Goal: Information Seeking & Learning: Check status

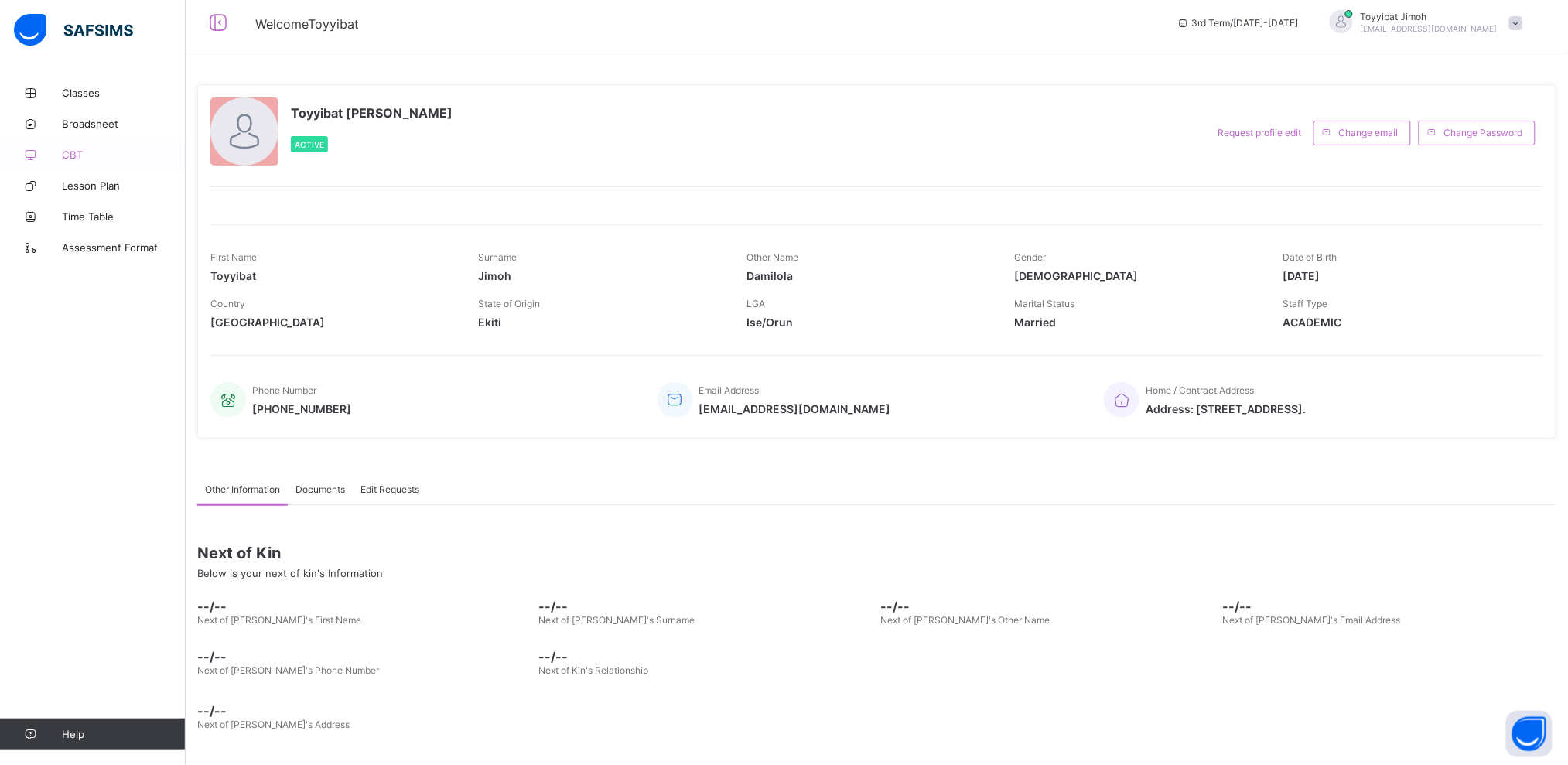
scroll to position [9, 0]
click at [96, 96] on span "Classes" at bounding box center [123, 93] width 123 height 12
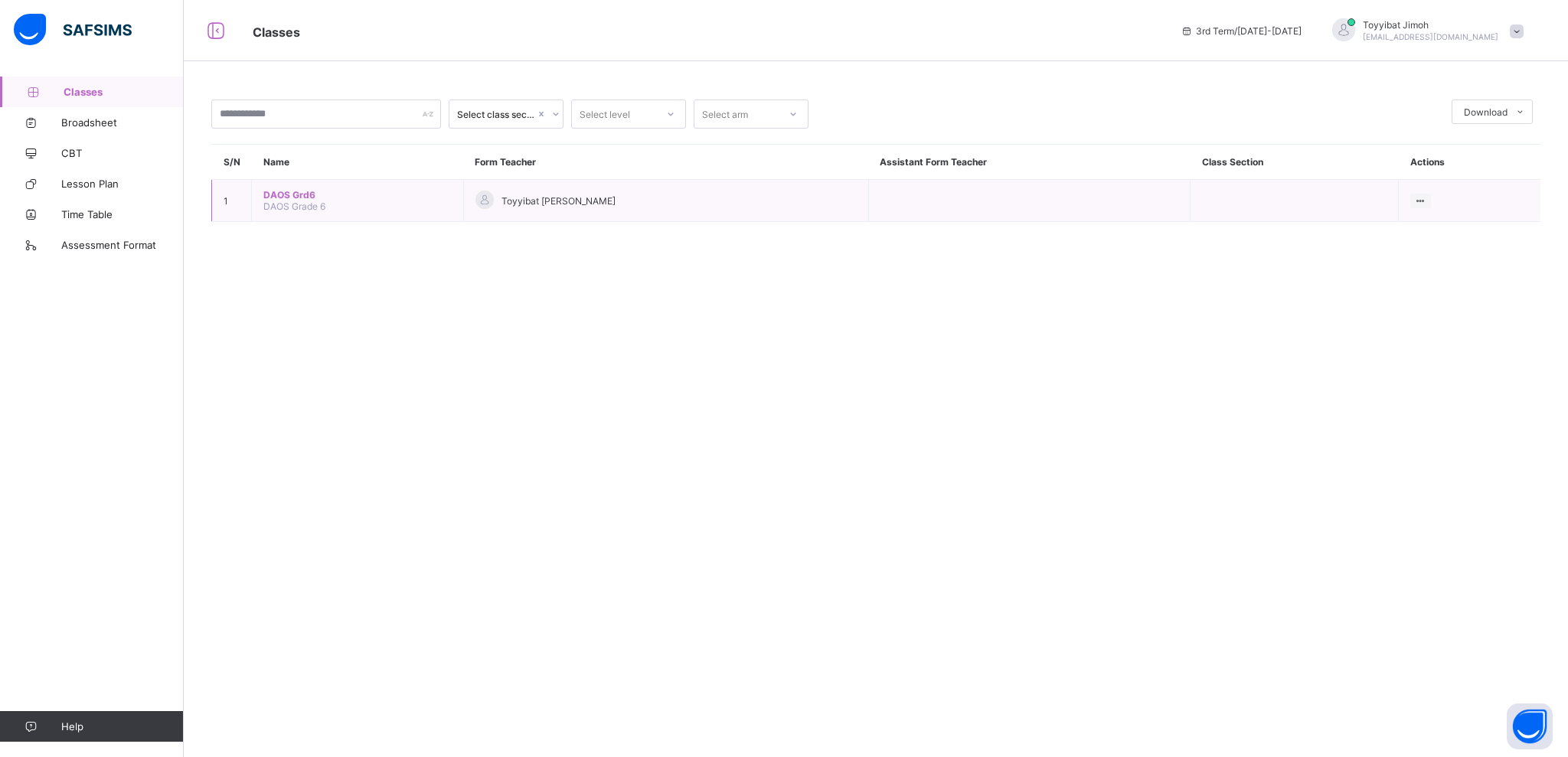
click at [276, 201] on span "DAOS Grade 6" at bounding box center [295, 206] width 62 height 11
click at [284, 193] on span "DAOS Grd6" at bounding box center [357, 194] width 188 height 11
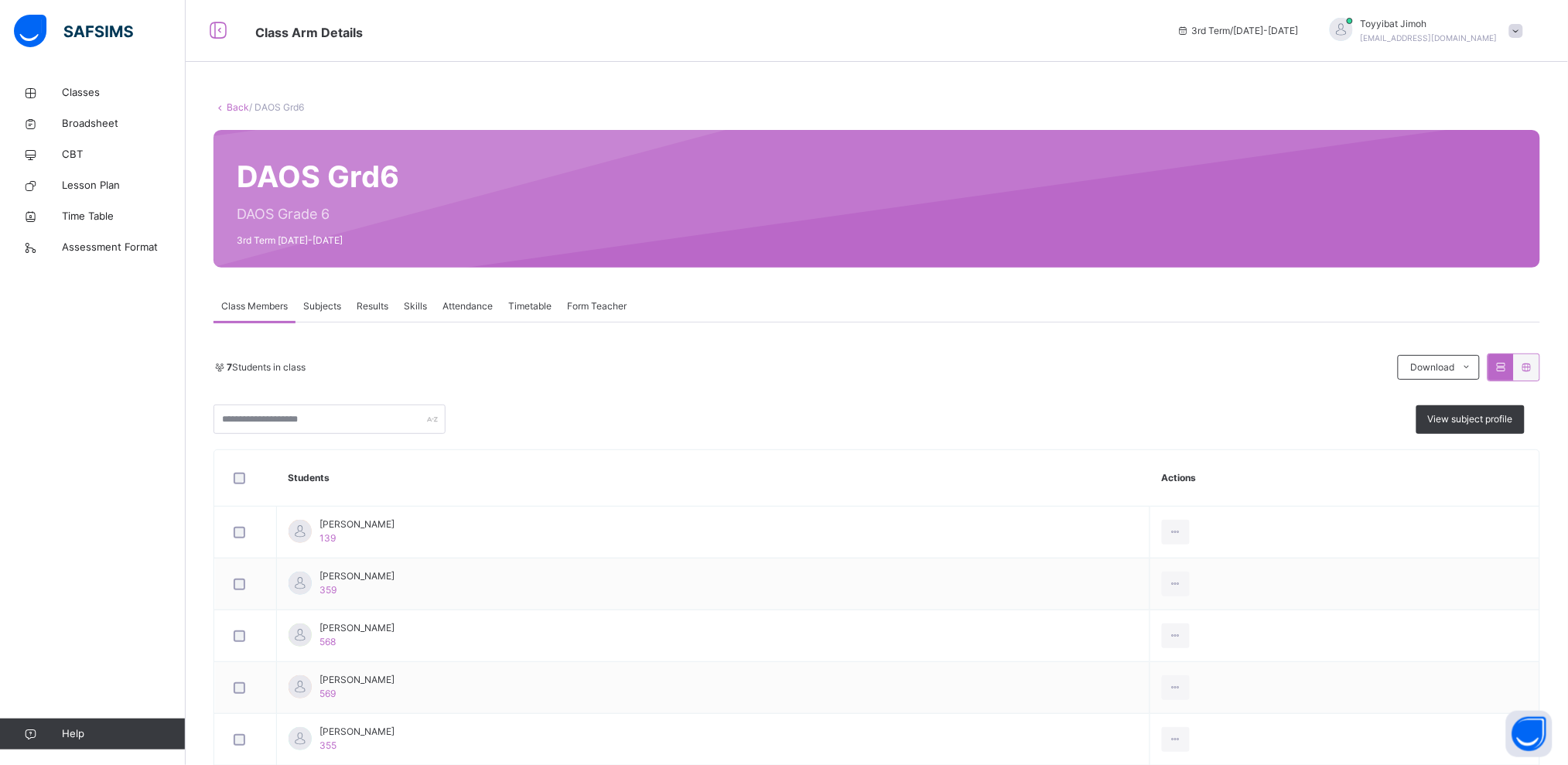
click at [376, 310] on span "Results" at bounding box center [372, 306] width 32 height 14
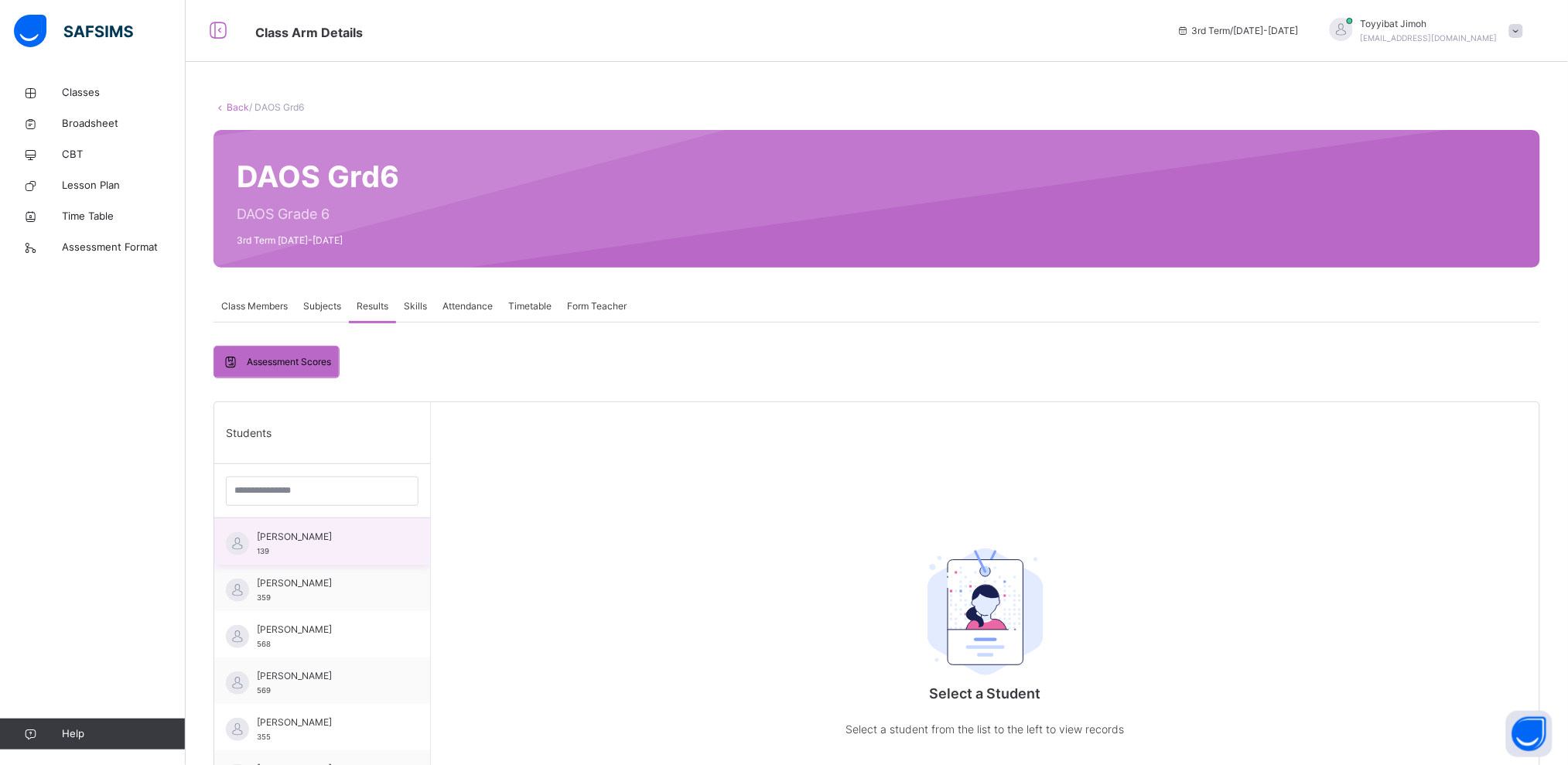
click at [312, 557] on div "[PERSON_NAME] 139" at bounding box center [326, 544] width 138 height 28
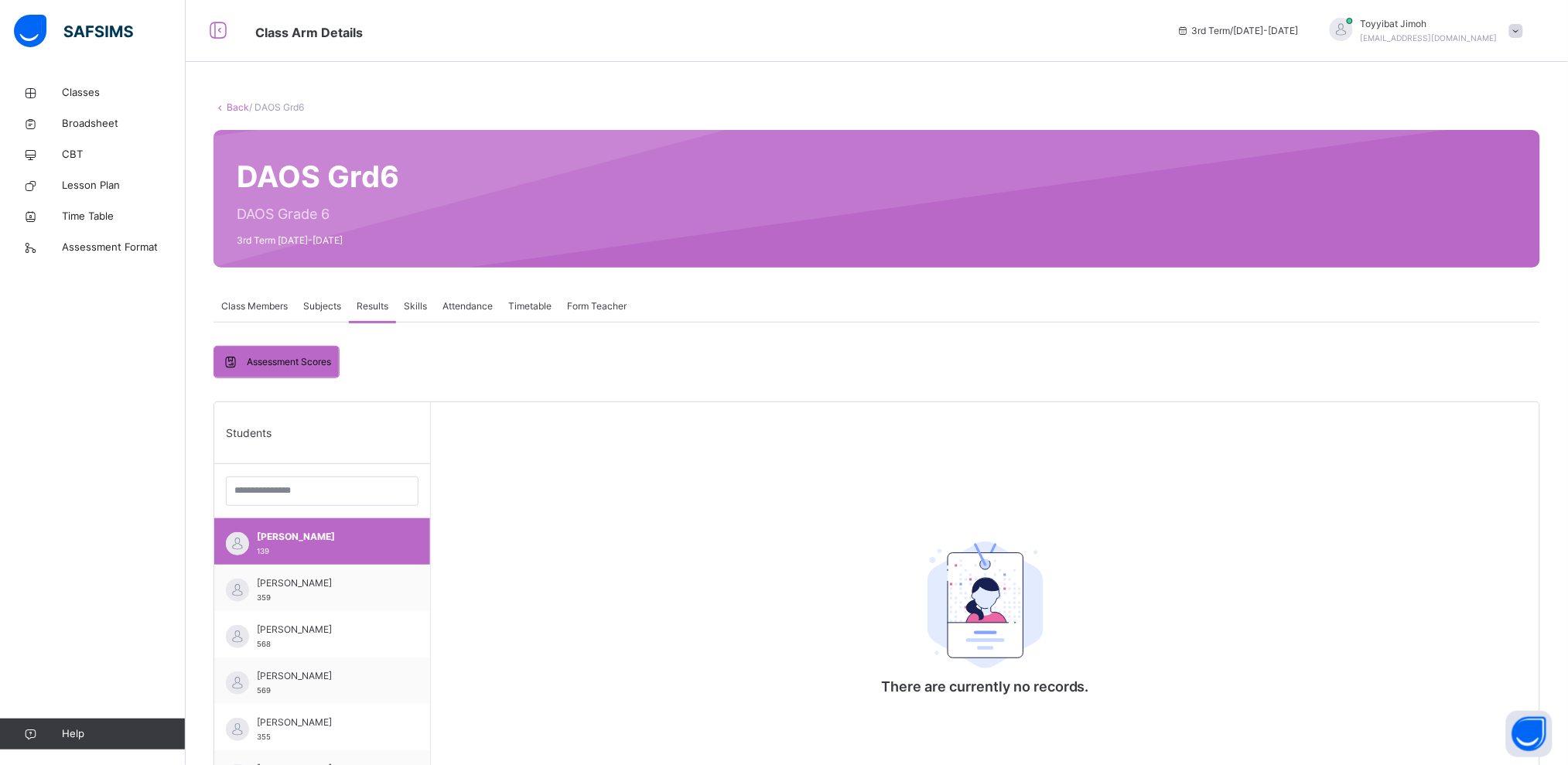
click at [331, 310] on span "Subjects" at bounding box center [321, 306] width 38 height 14
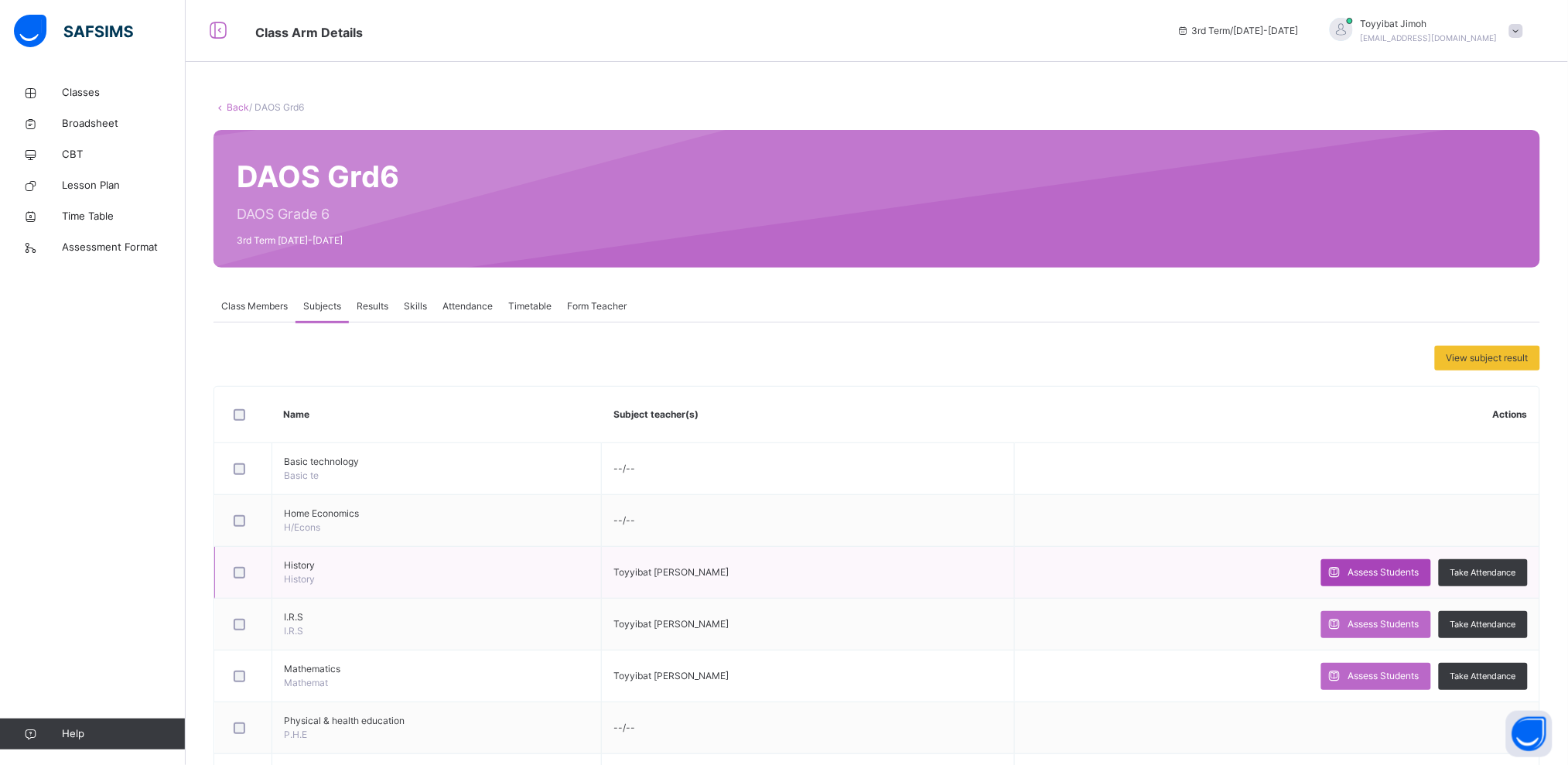
click at [1342, 575] on icon at bounding box center [1334, 572] width 17 height 18
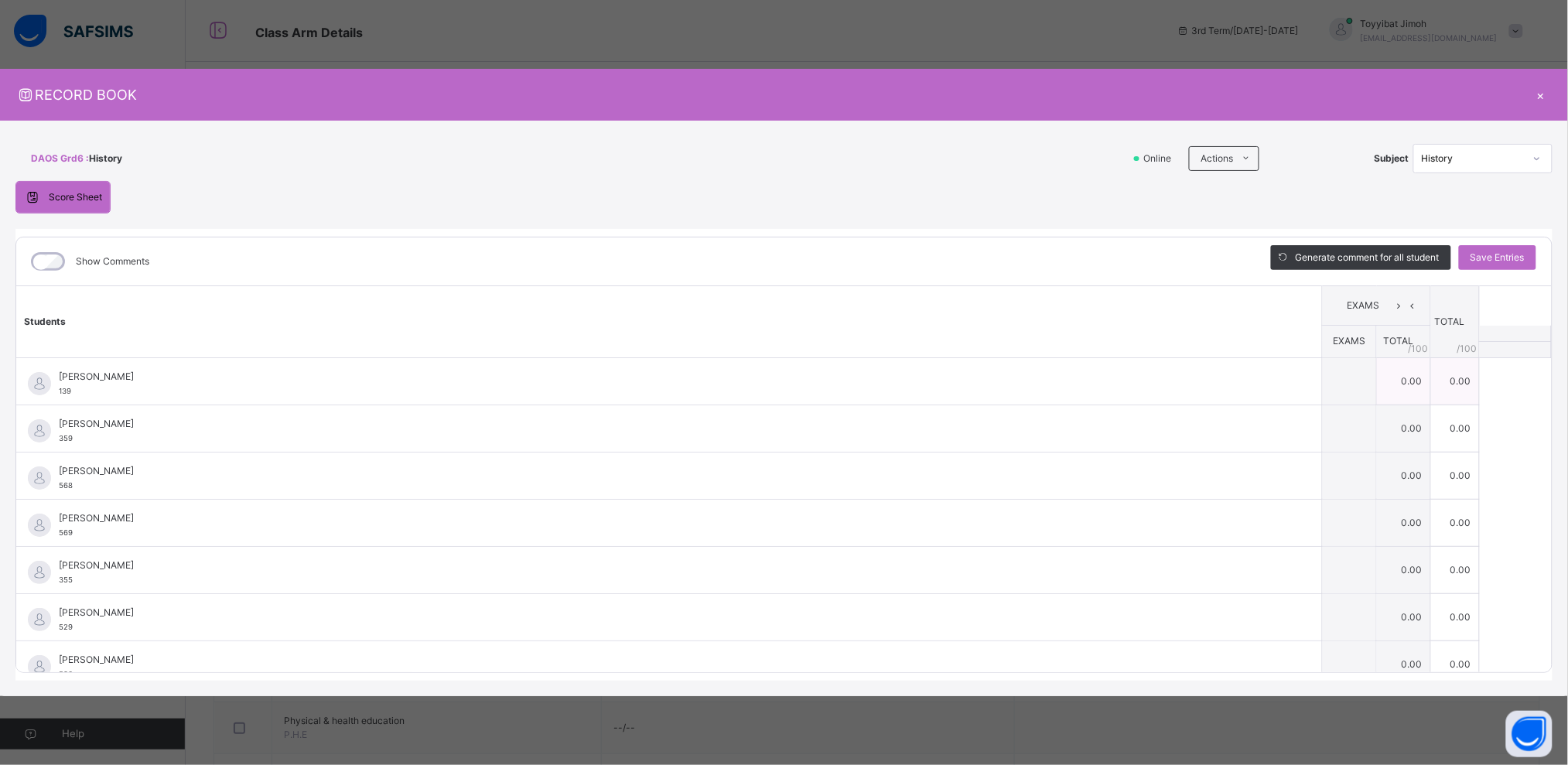
click at [1405, 378] on td "0.00" at bounding box center [1404, 381] width 54 height 47
click at [1418, 376] on td "0.00" at bounding box center [1404, 381] width 54 height 47
click at [1431, 376] on td "0.00" at bounding box center [1404, 381] width 54 height 47
click at [1354, 340] on span "EXAMS" at bounding box center [1349, 340] width 32 height 11
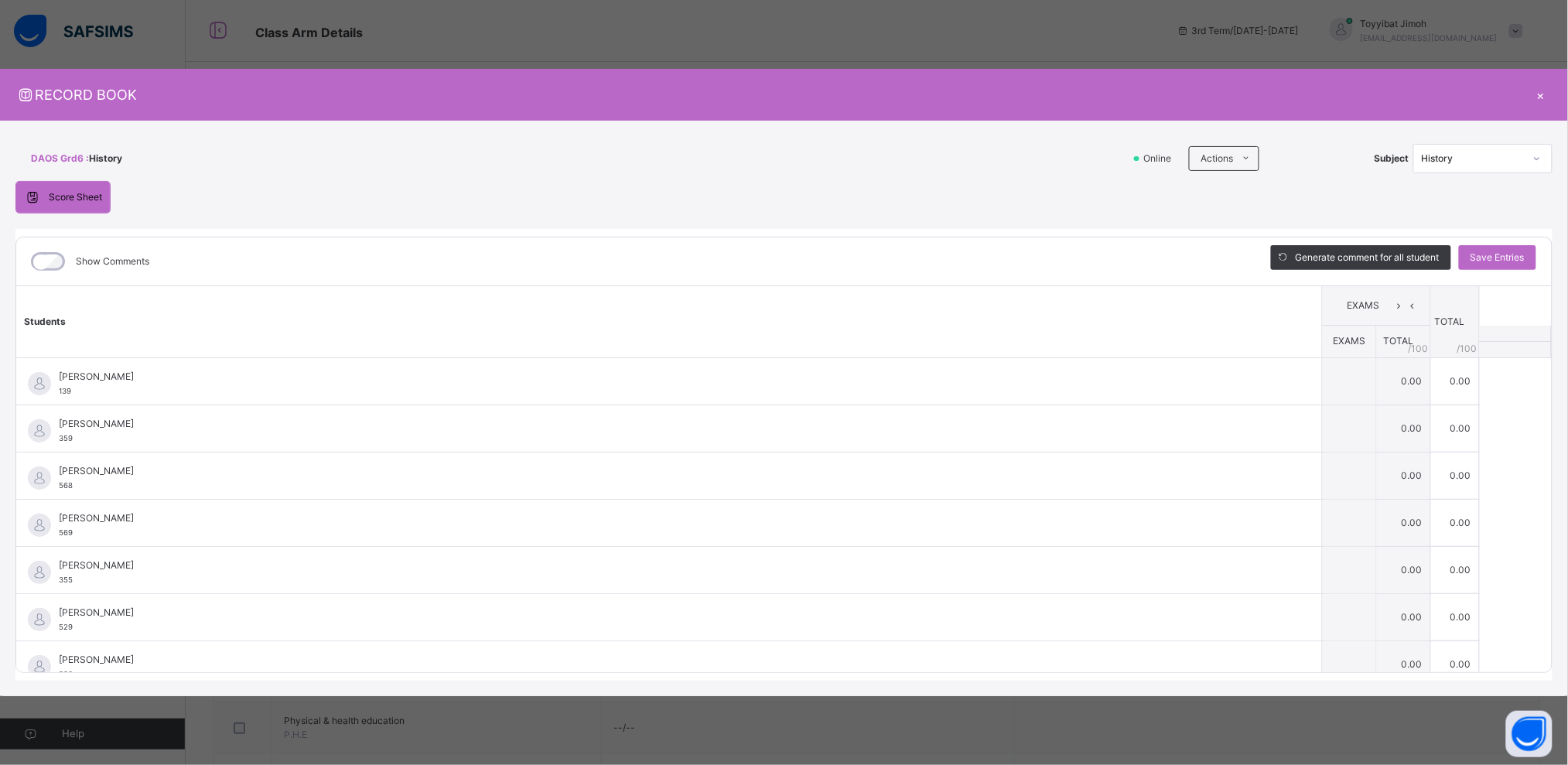
click at [1393, 343] on span "TOTAL" at bounding box center [1398, 340] width 30 height 11
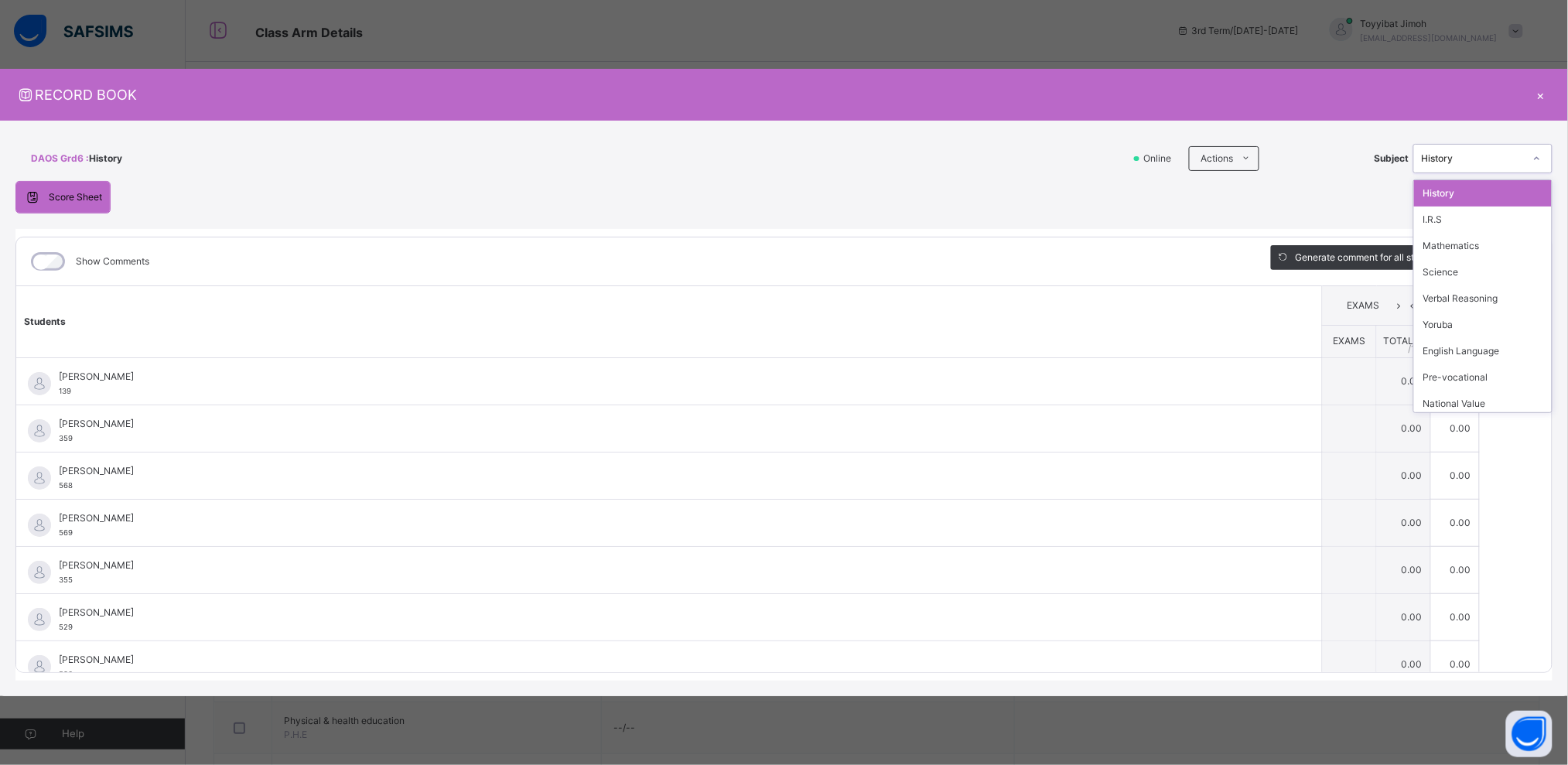
click at [1525, 151] on div at bounding box center [1536, 158] width 26 height 25
click at [1491, 227] on div "I.R.S" at bounding box center [1482, 220] width 137 height 26
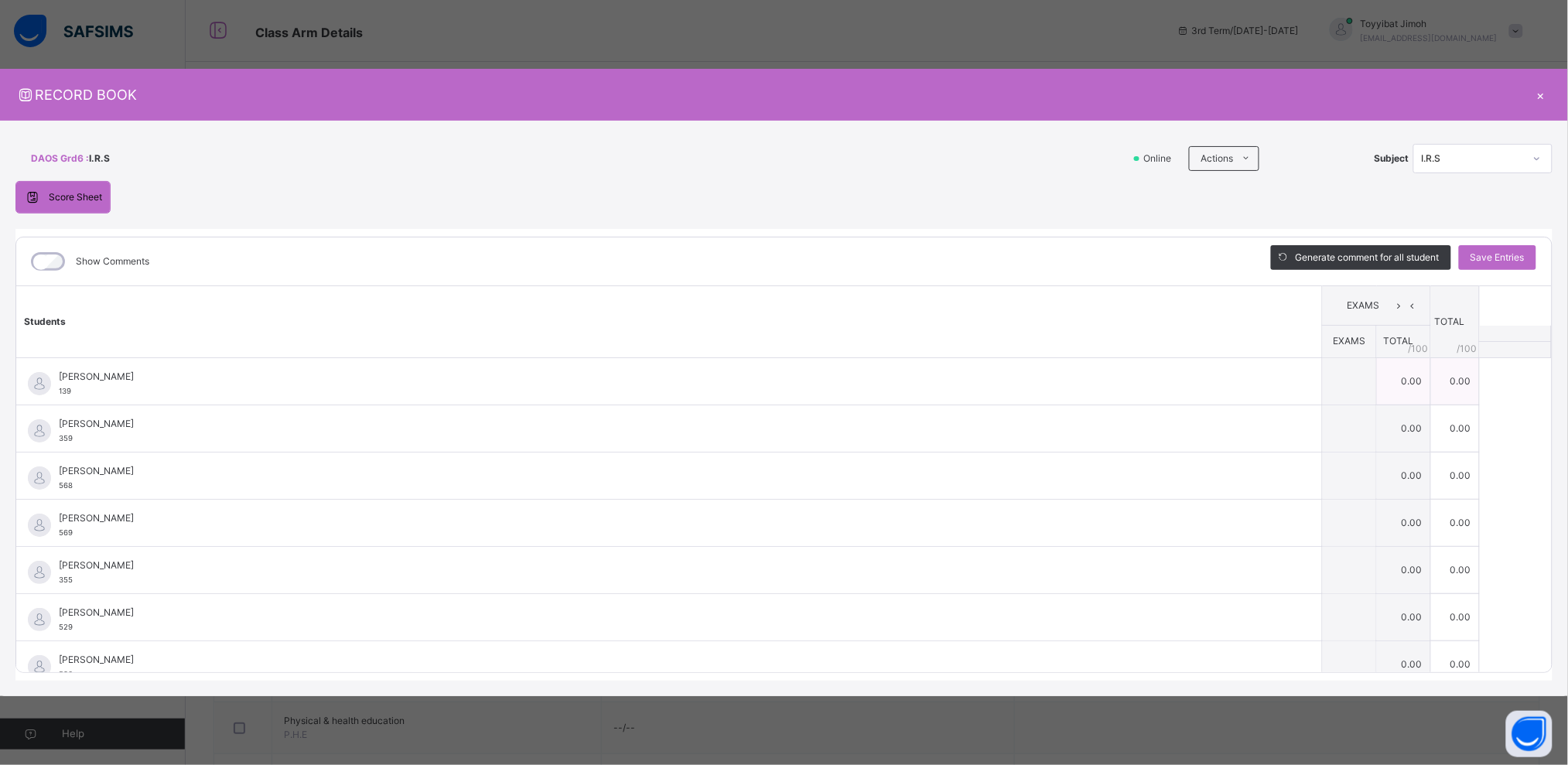
click at [1412, 363] on td "0.00" at bounding box center [1404, 381] width 54 height 47
click at [1455, 379] on td "0.00" at bounding box center [1455, 381] width 49 height 47
click at [1535, 95] on div "×" at bounding box center [1540, 95] width 24 height 21
